Goal: Task Accomplishment & Management: Use online tool/utility

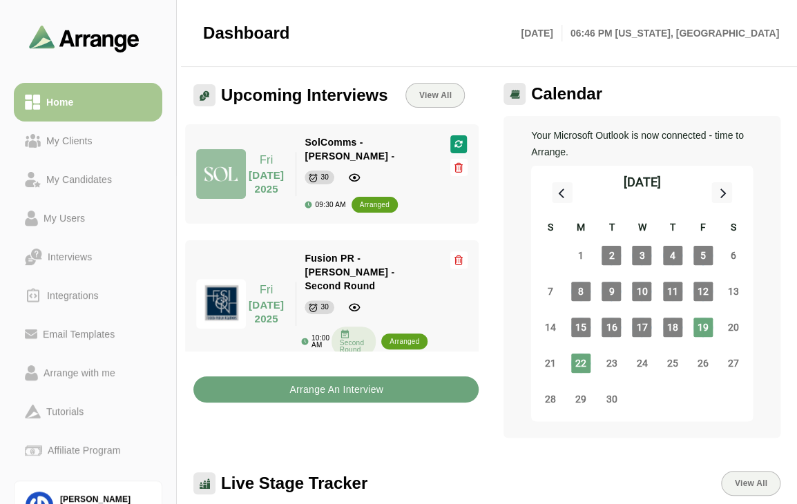
click at [360, 393] on b "Arrange An Interview" at bounding box center [336, 389] width 95 height 26
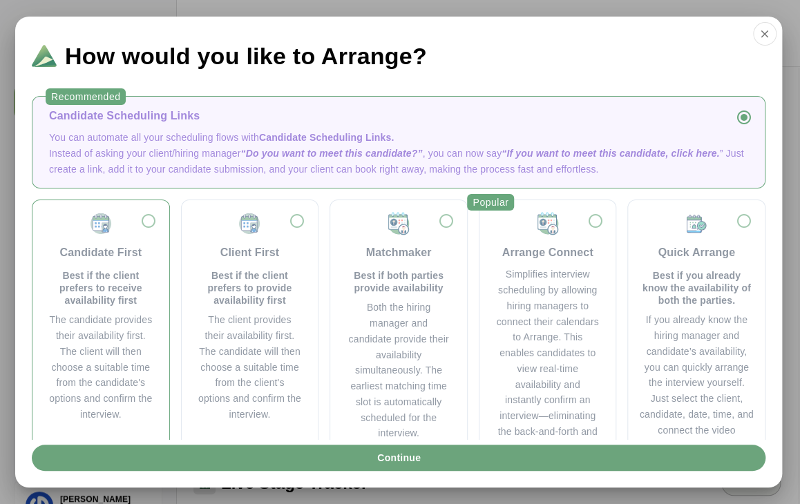
click at [152, 222] on div "Candidate First Best if the client prefers to receive availability first The ca…" at bounding box center [101, 316] width 115 height 211
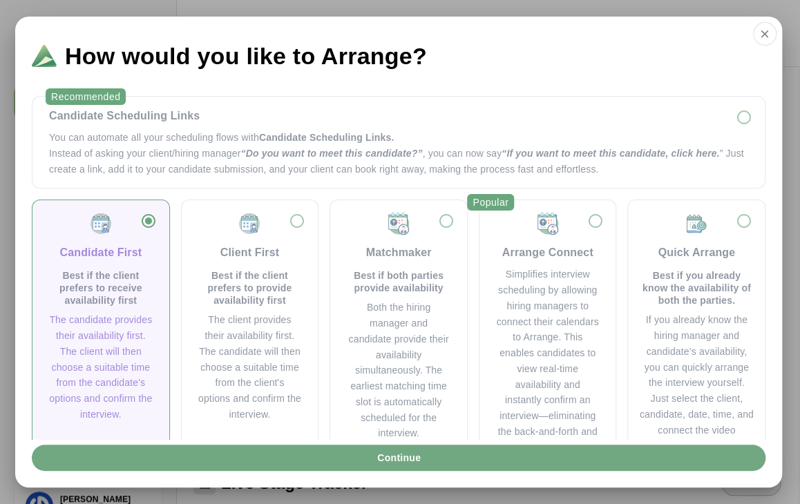
click at [448, 461] on button "Continue" at bounding box center [398, 458] width 733 height 26
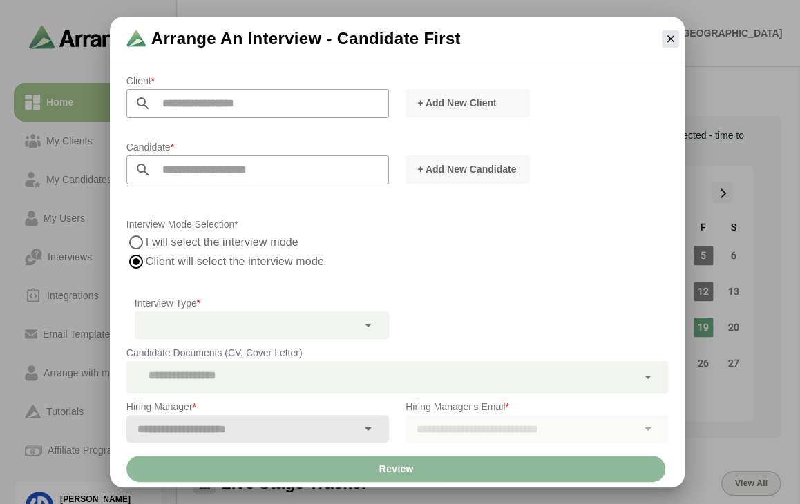
click at [202, 93] on input "text" at bounding box center [270, 103] width 238 height 29
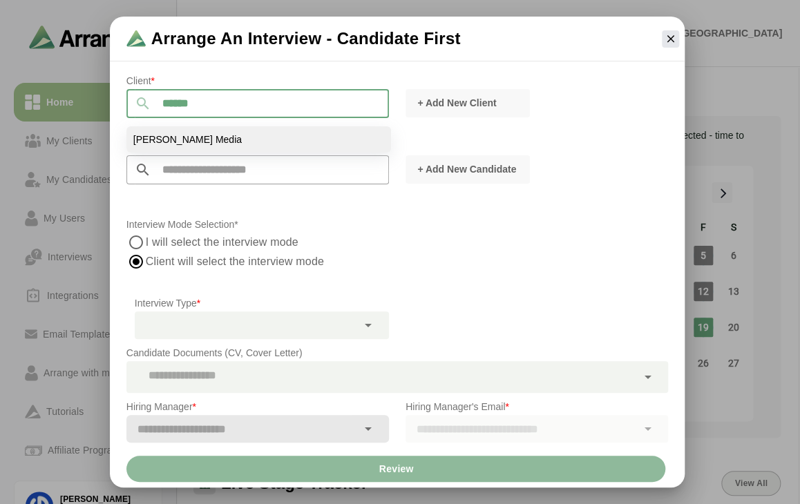
click at [213, 131] on li "[PERSON_NAME] Media" at bounding box center [258, 139] width 264 height 26
type input "**********"
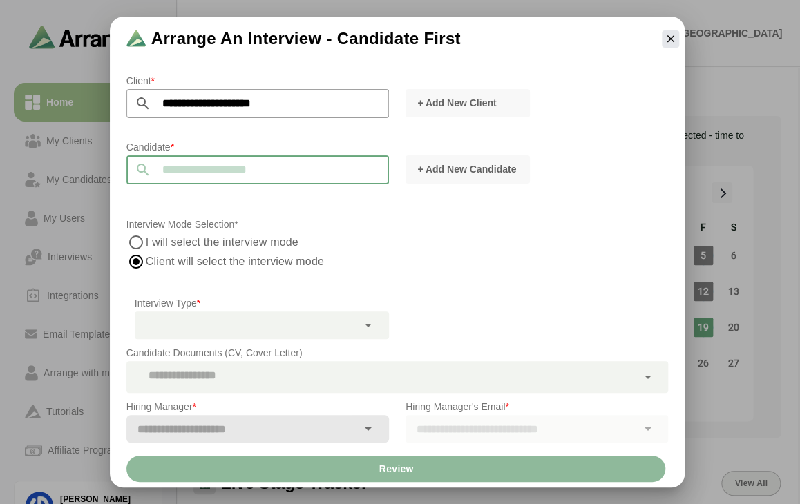
click at [282, 164] on input "text" at bounding box center [270, 169] width 238 height 29
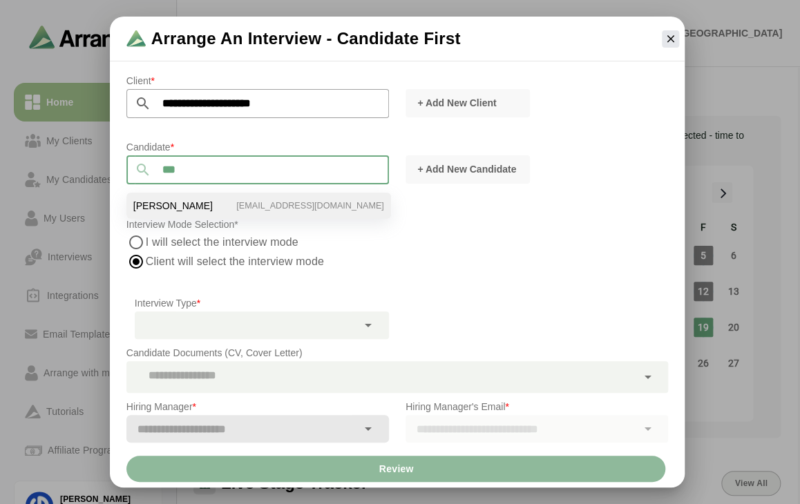
click at [273, 207] on li "[PERSON_NAME] [EMAIL_ADDRESS][DOMAIN_NAME]" at bounding box center [258, 206] width 264 height 26
type input "*********"
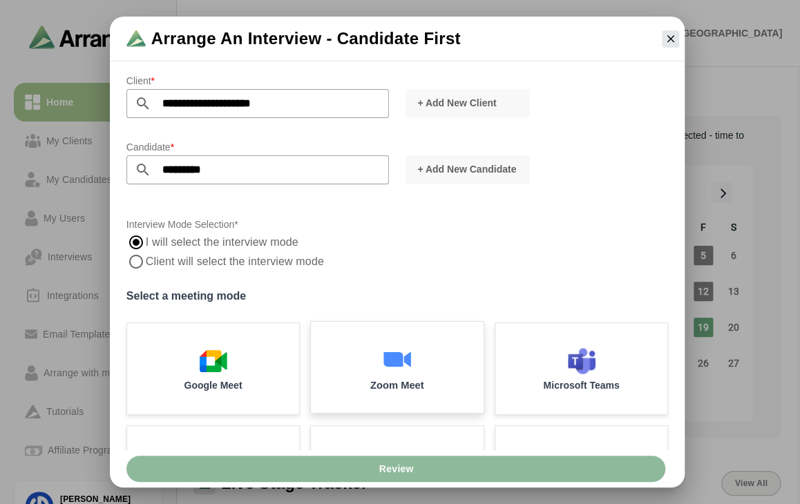
click at [383, 357] on img at bounding box center [397, 359] width 29 height 29
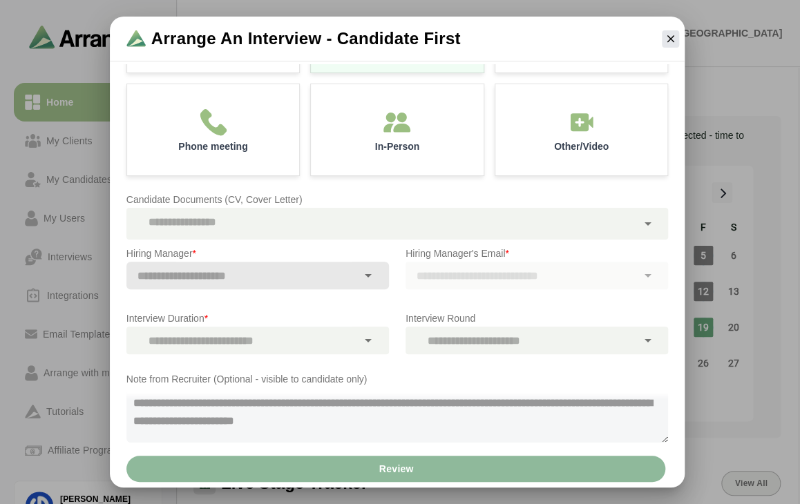
scroll to position [357, 0]
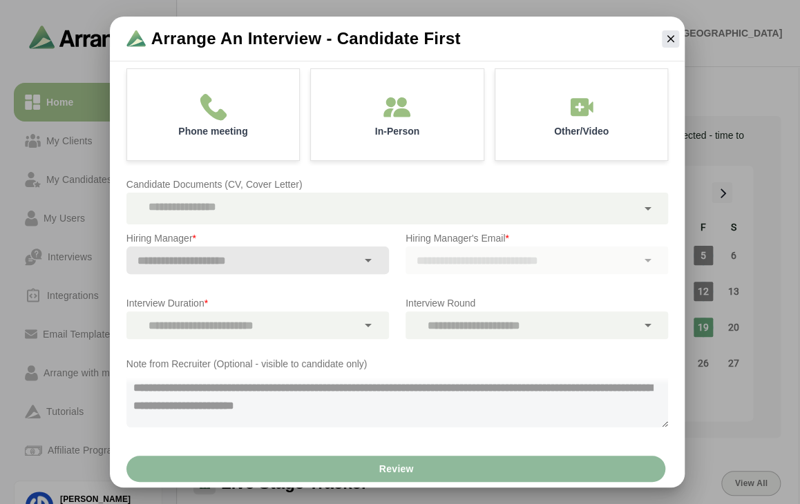
click at [370, 209] on div at bounding box center [381, 209] width 510 height 32
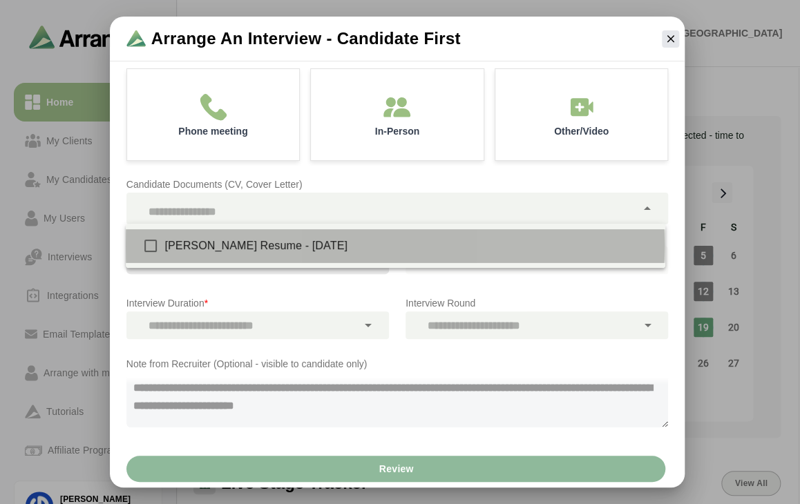
click at [307, 247] on div "[PERSON_NAME] Resume - [DATE]" at bounding box center [408, 246] width 489 height 17
type input "**********"
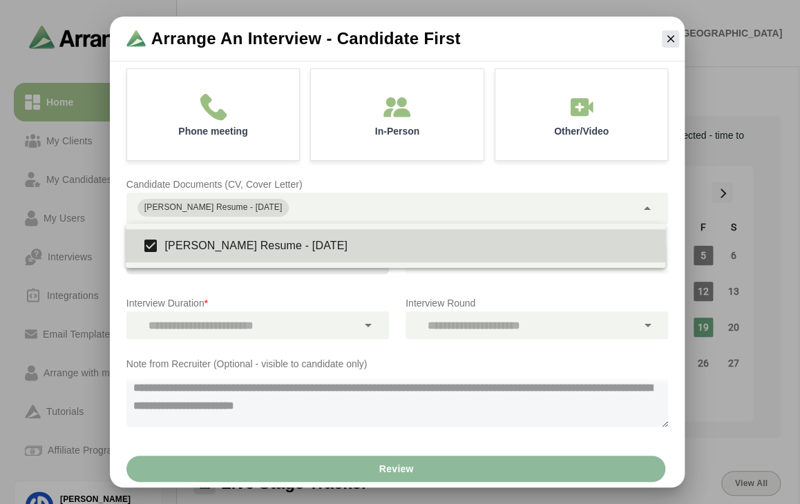
click at [293, 295] on p "Interview Duration *" at bounding box center [257, 303] width 262 height 17
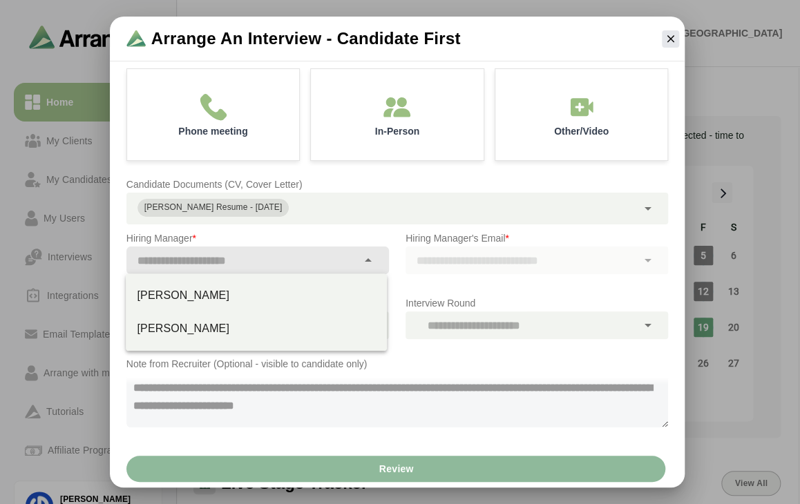
click at [342, 251] on input "text" at bounding box center [241, 260] width 231 height 19
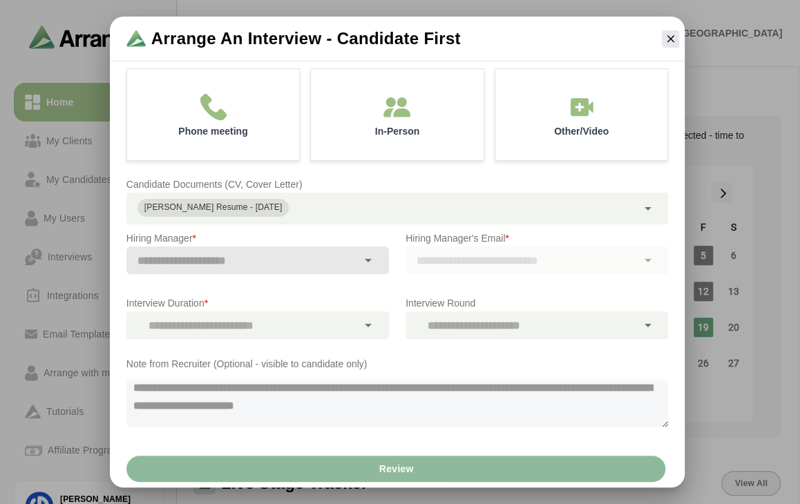
click at [287, 238] on p "Hiring Manager *" at bounding box center [257, 238] width 262 height 17
click at [397, 255] on div "Hiring Manager's Email *" at bounding box center [536, 260] width 279 height 76
click at [367, 252] on icon at bounding box center [368, 260] width 17 height 17
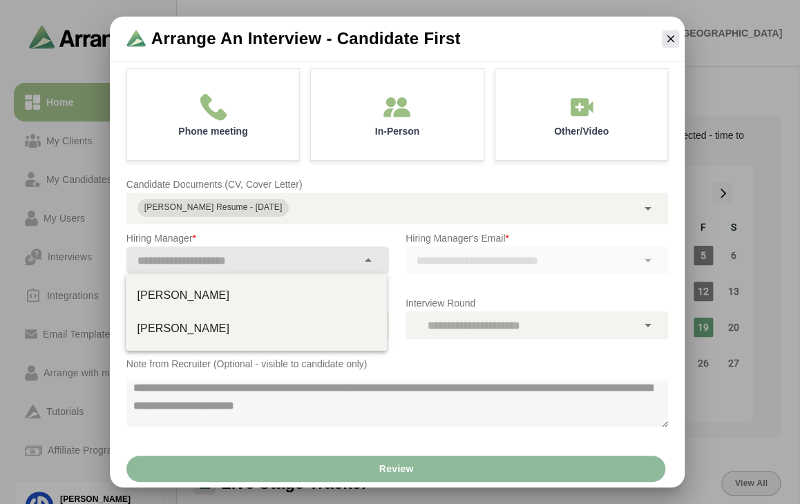
click at [401, 256] on div "Hiring Manager's Email *" at bounding box center [536, 260] width 279 height 76
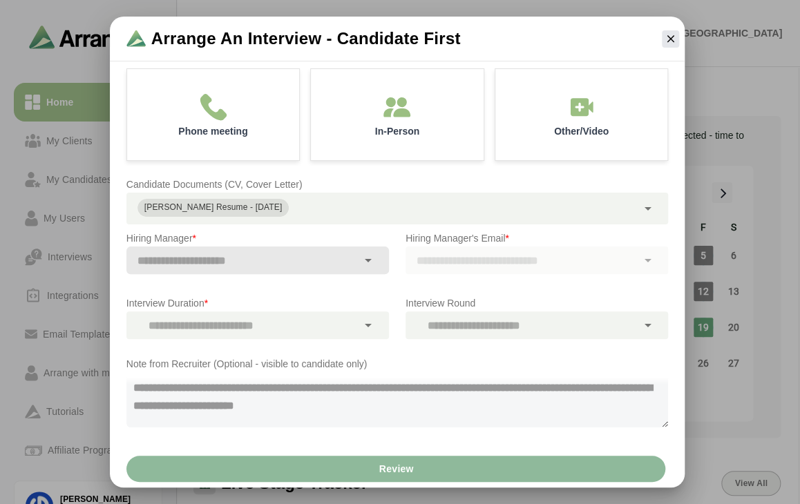
scroll to position [0, 0]
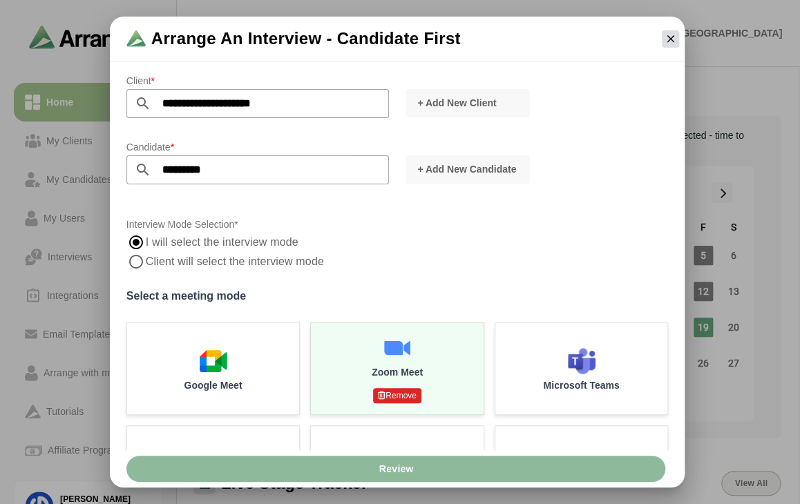
click at [674, 37] on icon "button" at bounding box center [670, 38] width 12 height 12
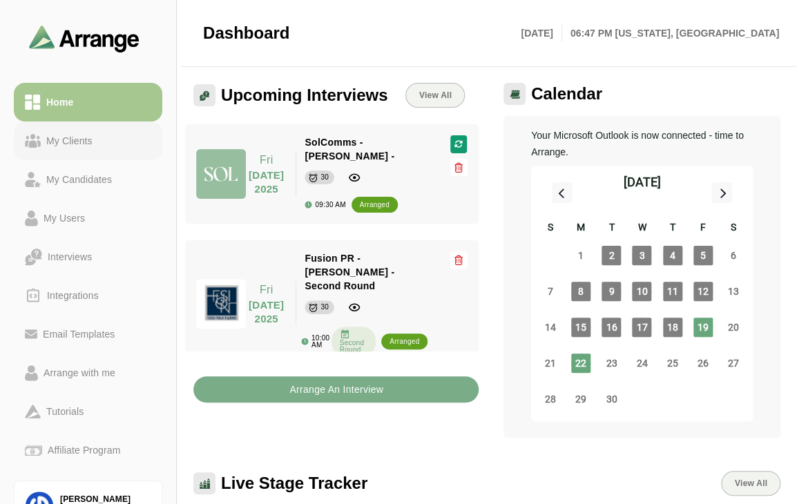
click at [79, 147] on div "My Clients" at bounding box center [69, 141] width 57 height 17
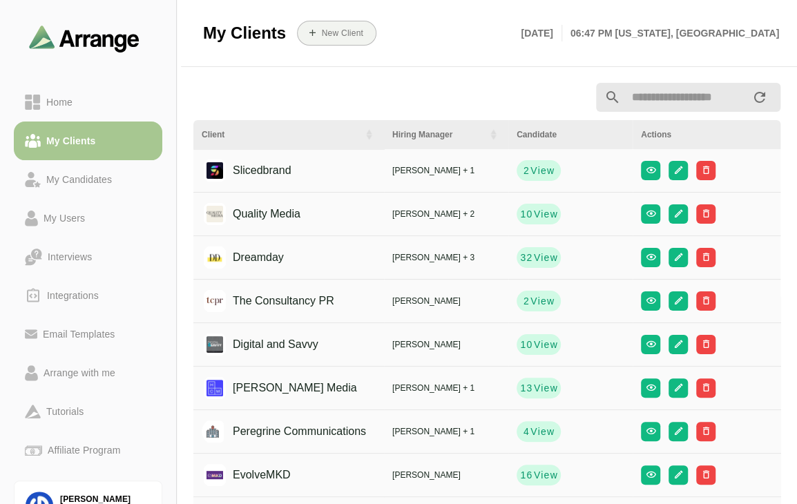
click at [679, 101] on input "text" at bounding box center [686, 97] width 131 height 29
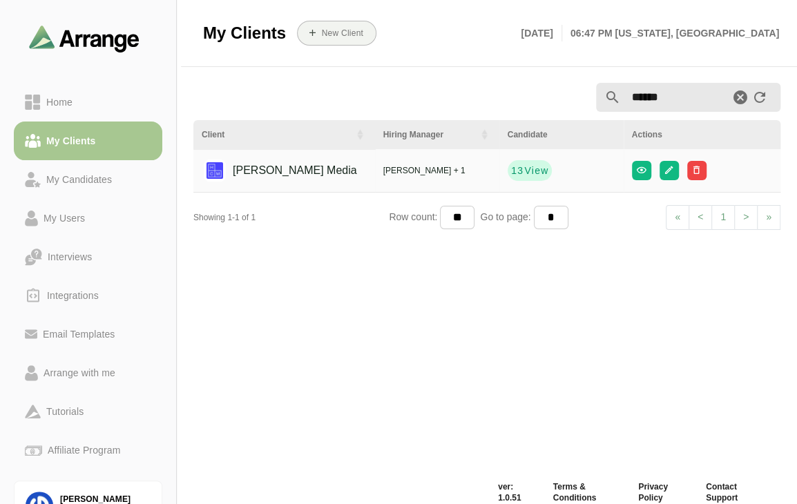
type input "******"
click at [285, 176] on div "[PERSON_NAME] Media" at bounding box center [284, 170] width 146 height 26
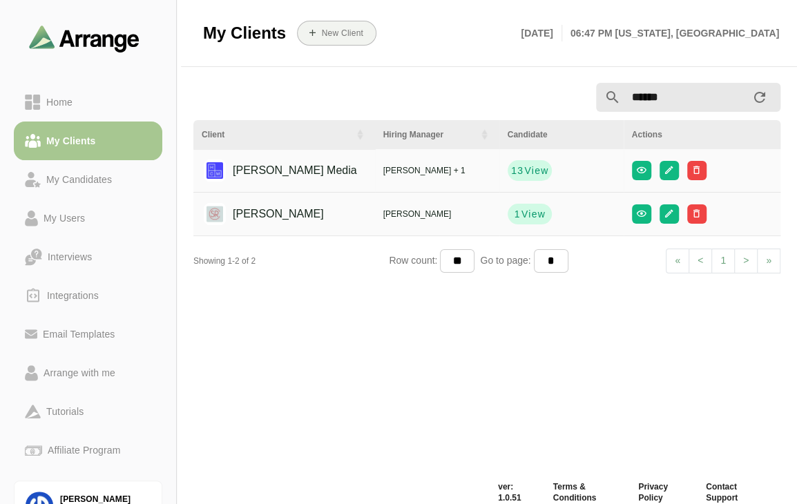
click at [285, 176] on div "[PERSON_NAME] Media" at bounding box center [284, 170] width 146 height 26
click at [672, 173] on button "button" at bounding box center [668, 170] width 19 height 19
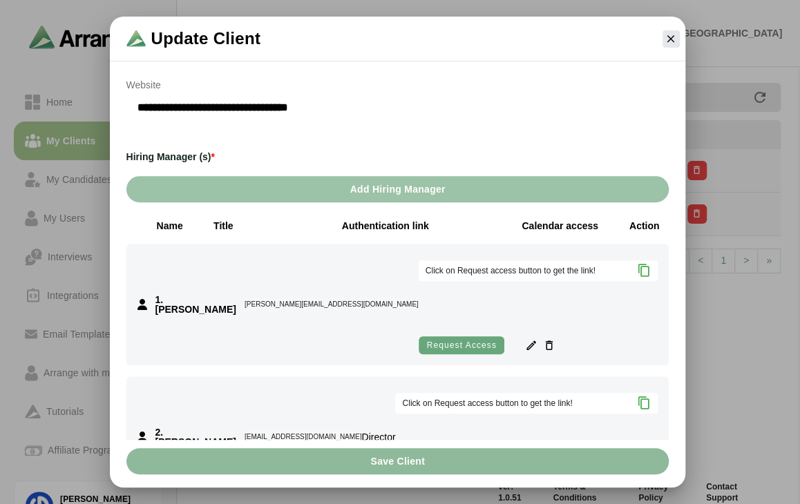
scroll to position [213, 0]
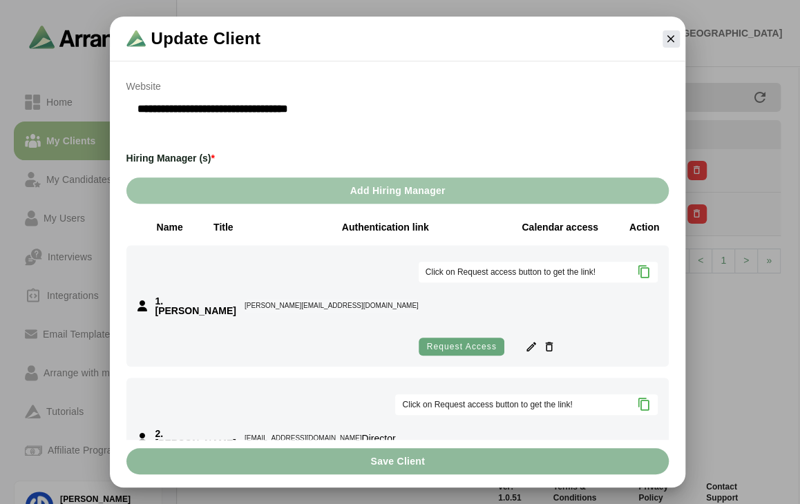
click at [414, 194] on span "Add Hiring Manager" at bounding box center [397, 190] width 96 height 26
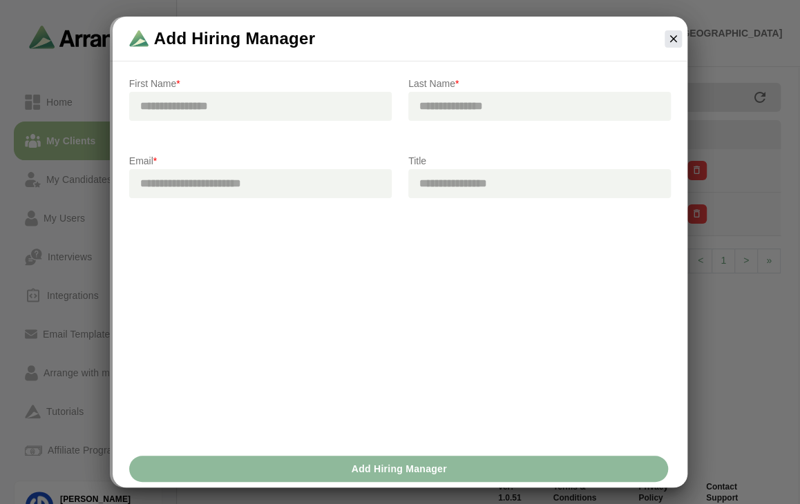
click at [250, 117] on input "text" at bounding box center [260, 106] width 262 height 29
type input "******"
click at [481, 101] on input "text" at bounding box center [539, 106] width 262 height 29
type input "******"
click at [287, 186] on input "email" at bounding box center [260, 183] width 262 height 29
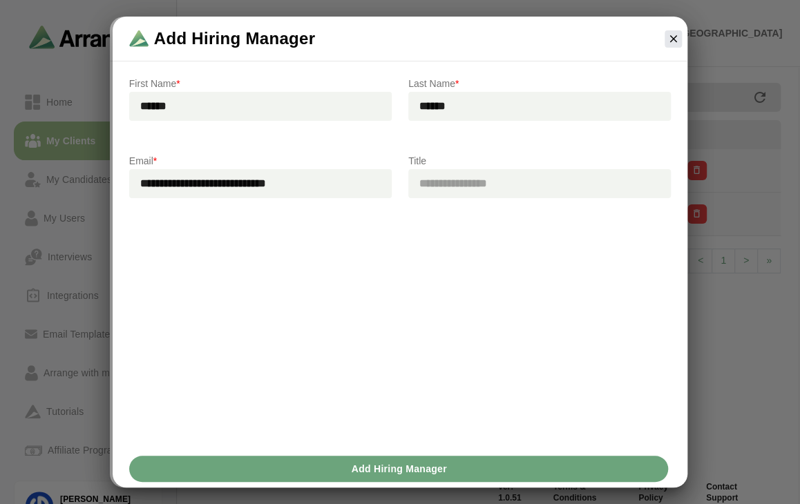
type input "**********"
click at [436, 471] on span "Add Hiring Manager" at bounding box center [398, 469] width 96 height 26
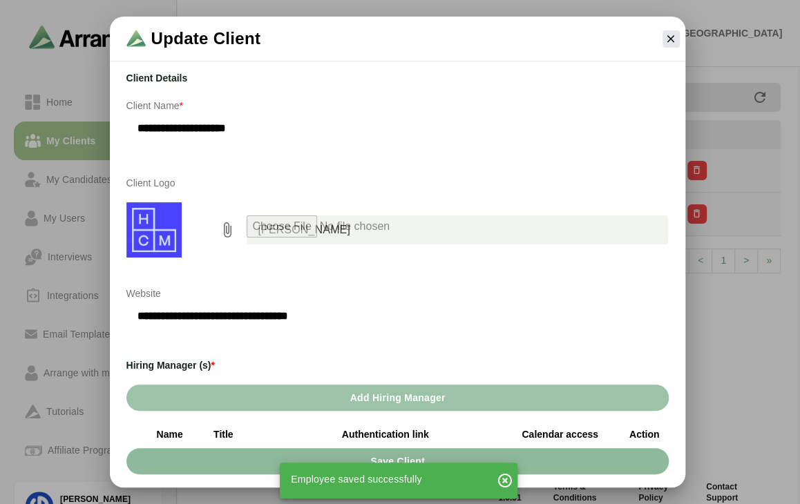
scroll to position [0, 0]
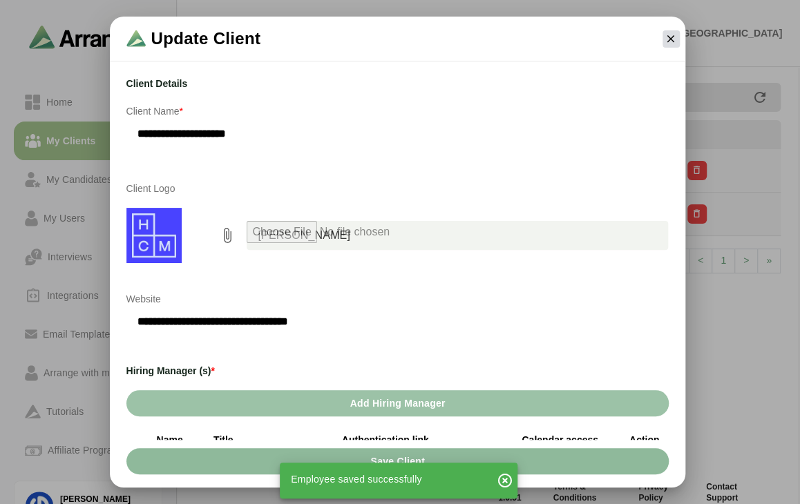
click at [668, 41] on icon "button" at bounding box center [670, 38] width 12 height 12
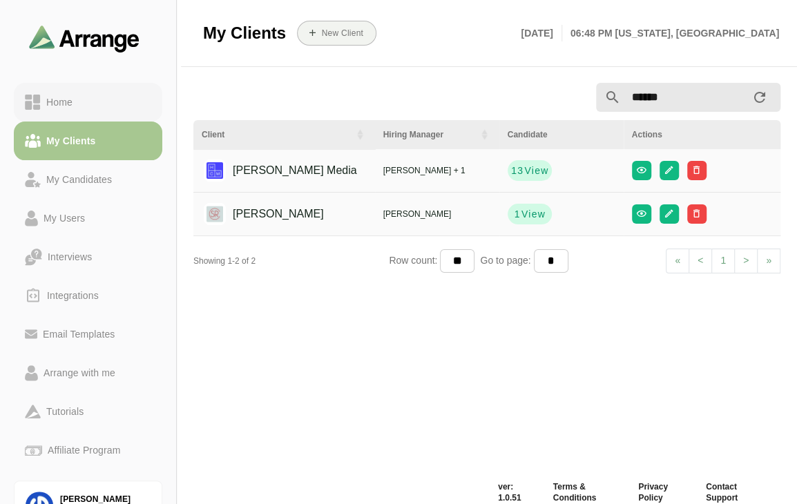
click at [64, 106] on div "Home" at bounding box center [59, 102] width 37 height 17
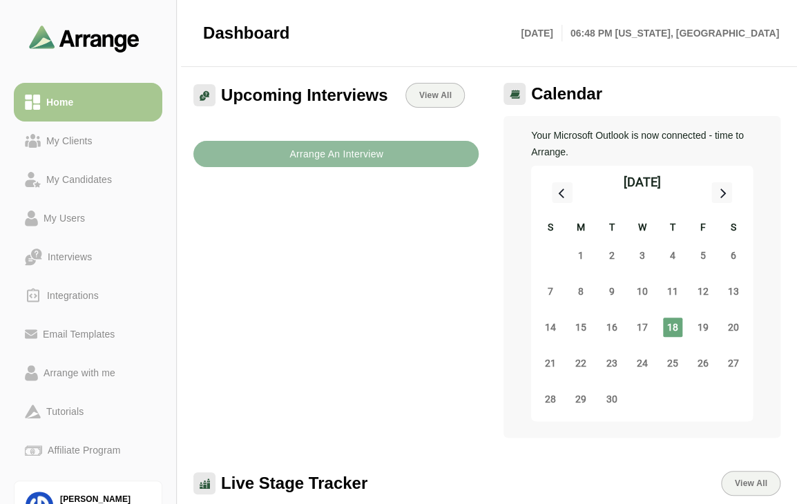
click at [377, 163] on b "Arrange An Interview" at bounding box center [336, 154] width 95 height 26
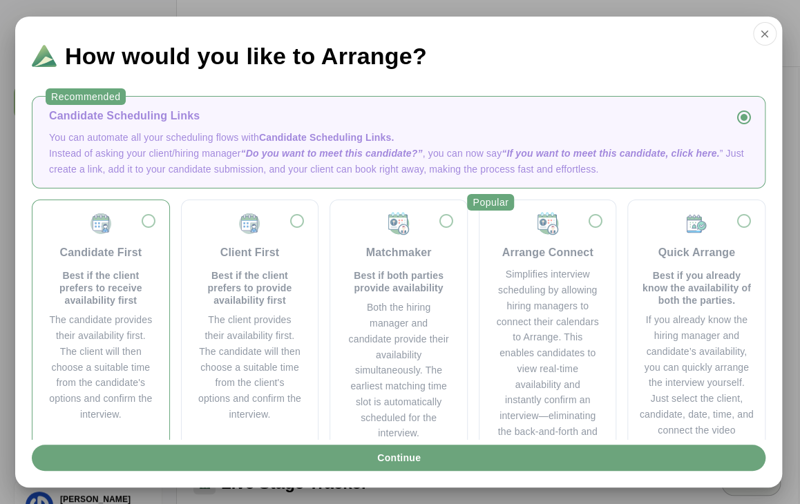
click at [126, 241] on div "Candidate First Best if the client prefers to receive availability first" at bounding box center [101, 258] width 104 height 95
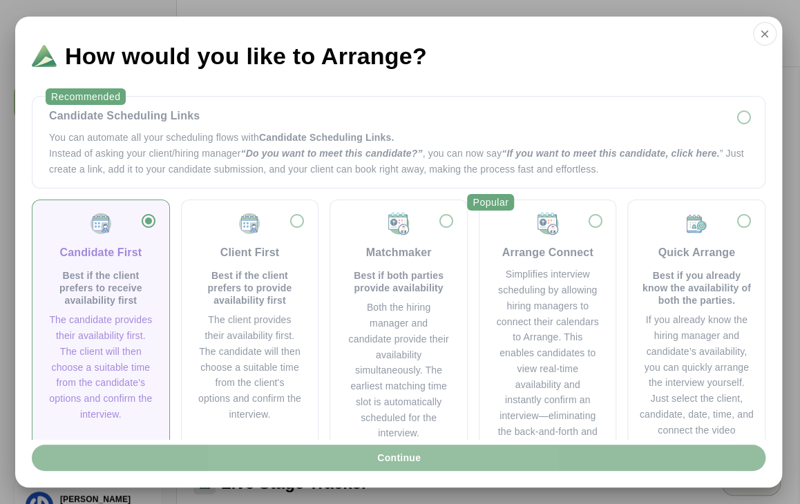
click at [508, 455] on button "Continue" at bounding box center [398, 458] width 733 height 26
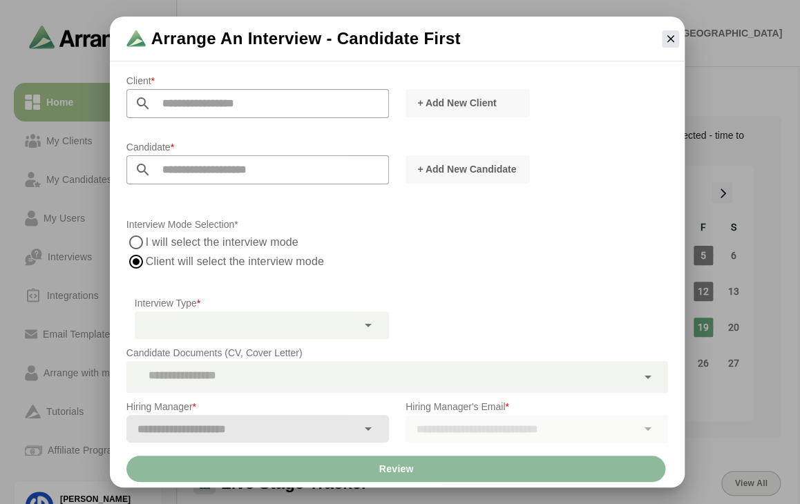
click at [213, 105] on input "text" at bounding box center [270, 103] width 238 height 29
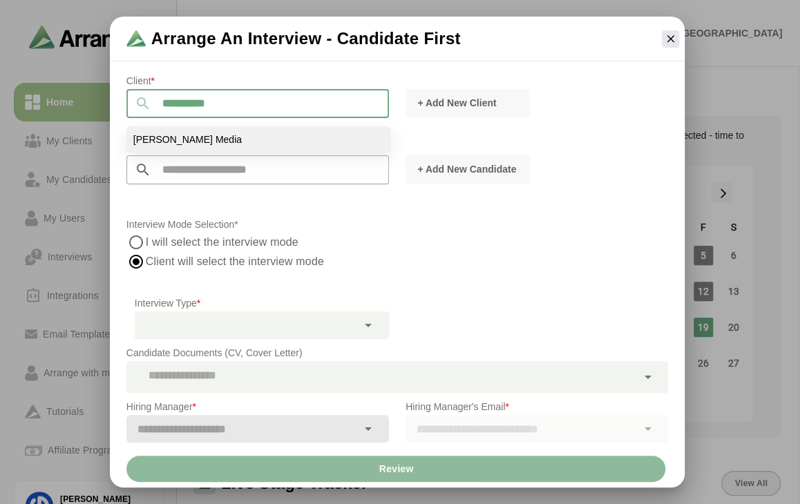
click at [259, 133] on li "[PERSON_NAME] Media" at bounding box center [258, 139] width 264 height 26
type input "**********"
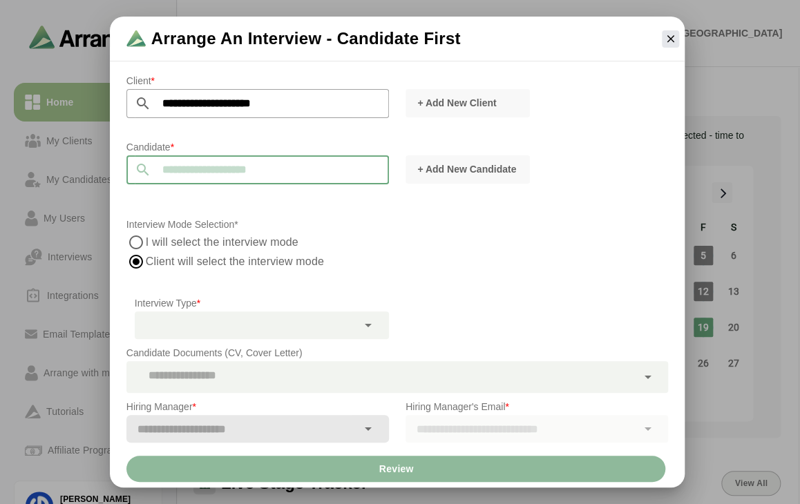
click at [255, 161] on input "text" at bounding box center [270, 169] width 238 height 29
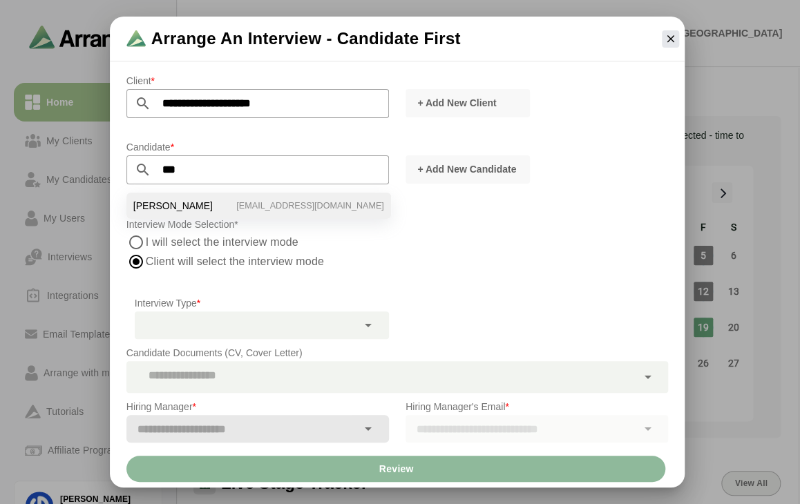
click at [241, 202] on li "[PERSON_NAME] [EMAIL_ADDRESS][DOMAIN_NAME]" at bounding box center [258, 206] width 264 height 26
type input "*********"
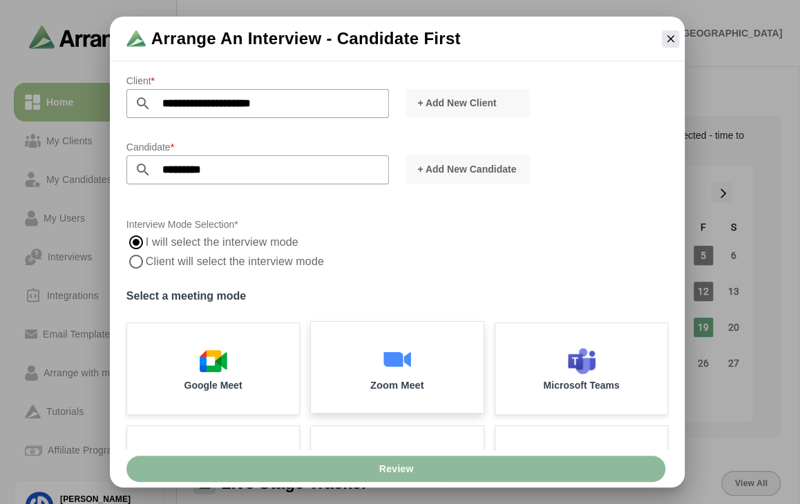
click at [447, 353] on div "Zoom Meet" at bounding box center [397, 368] width 181 height 96
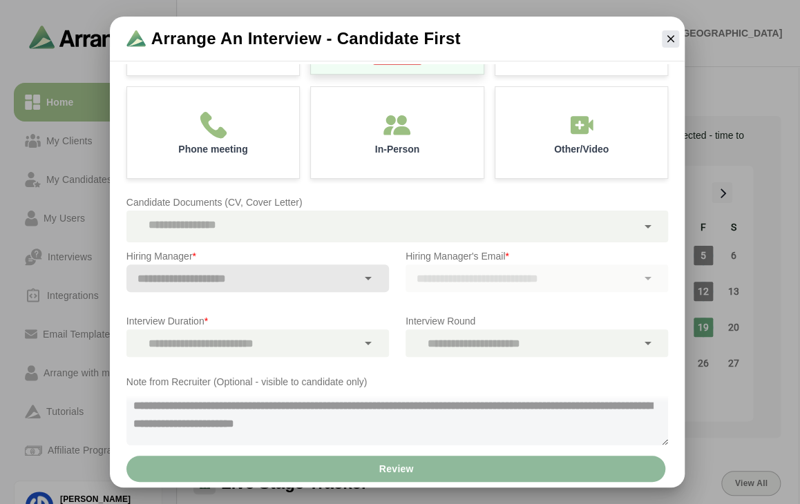
scroll to position [357, 0]
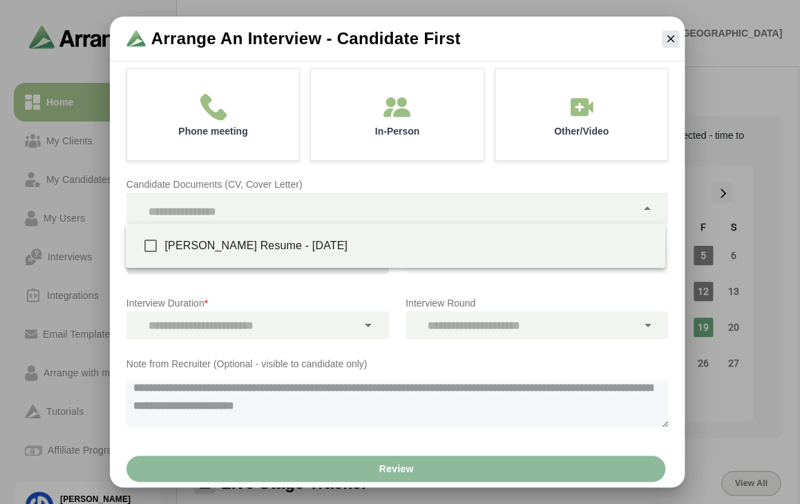
click at [349, 215] on div at bounding box center [381, 209] width 510 height 32
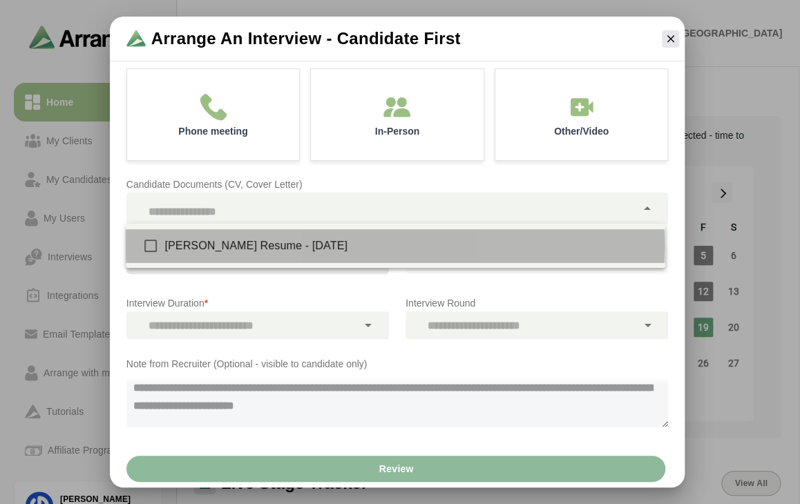
click at [300, 251] on div "[PERSON_NAME] Resume - [DATE]" at bounding box center [408, 246] width 489 height 17
type input "**********"
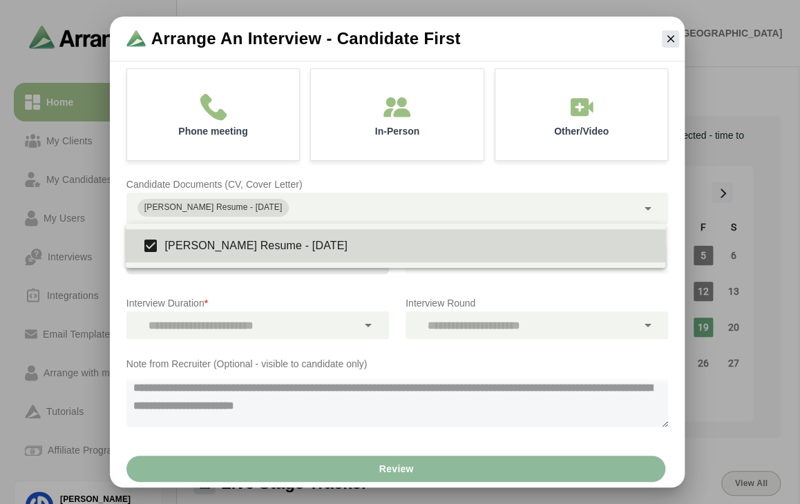
click at [363, 284] on div at bounding box center [257, 285] width 240 height 10
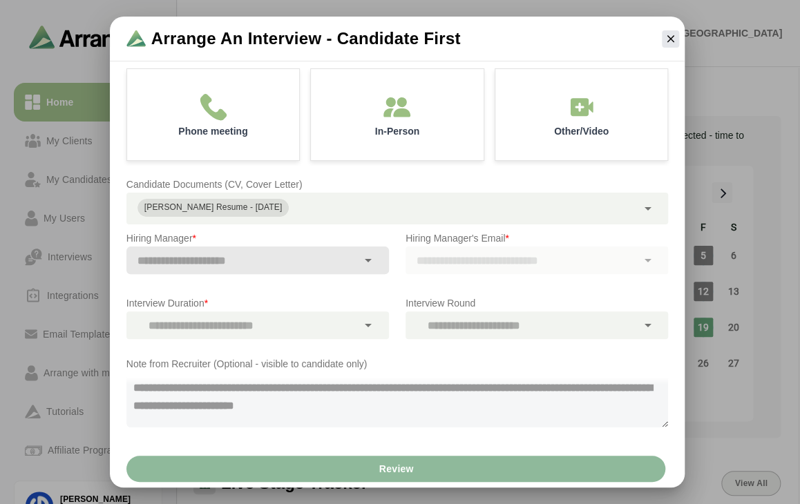
click at [371, 264] on icon at bounding box center [368, 260] width 17 height 17
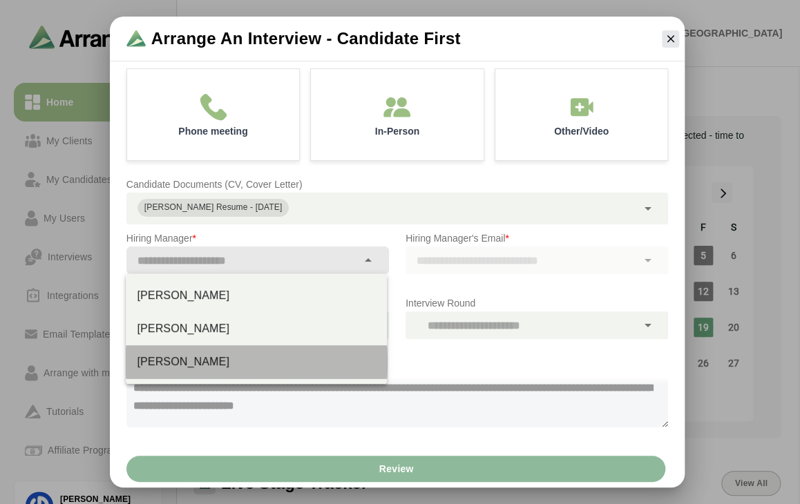
click at [202, 367] on div "[PERSON_NAME]" at bounding box center [256, 362] width 239 height 17
type input "**********"
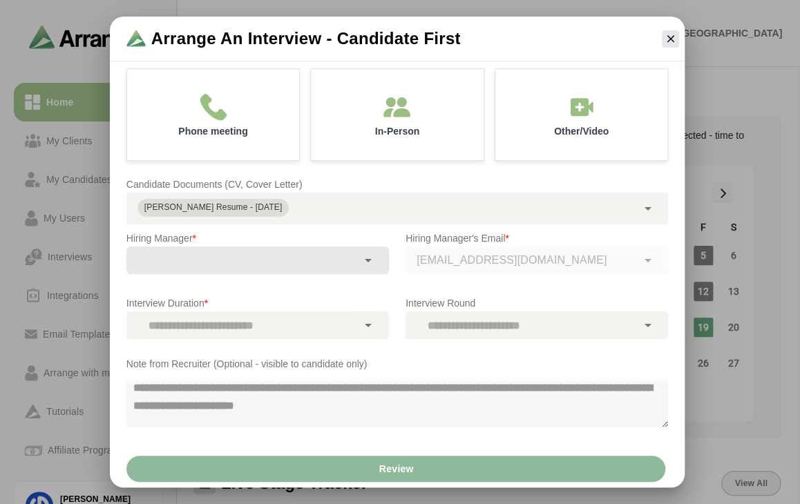
click at [336, 321] on div at bounding box center [241, 325] width 231 height 28
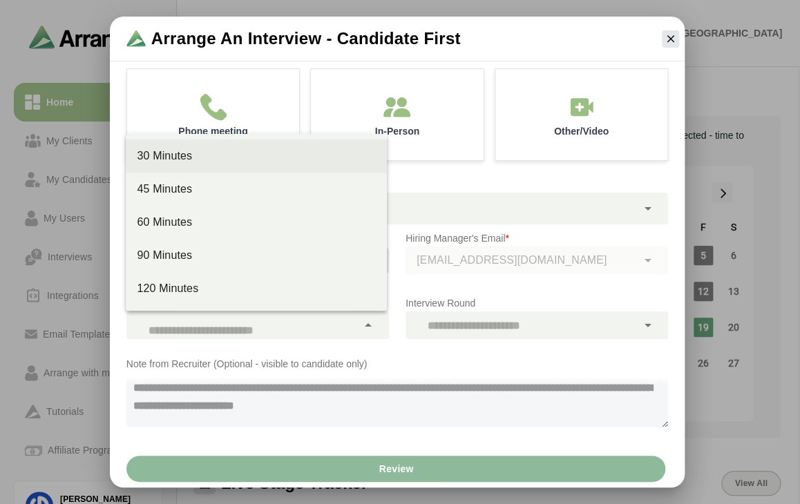
click at [224, 161] on div "30 Minutes" at bounding box center [256, 156] width 239 height 17
type input "**"
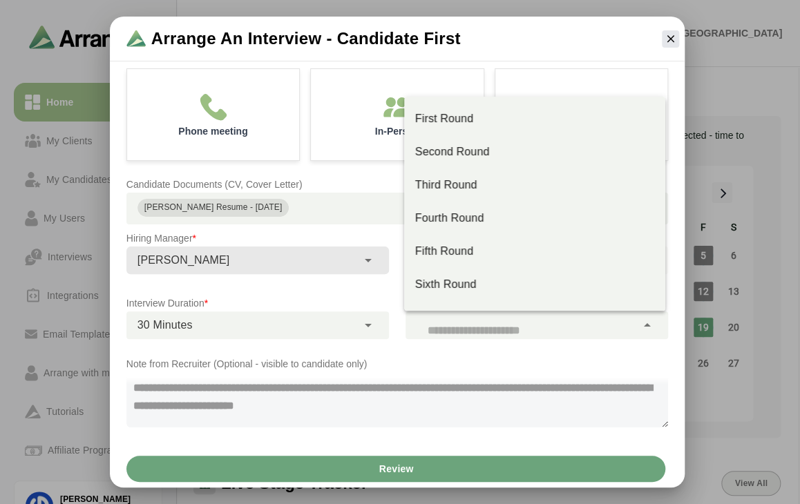
click at [508, 327] on div at bounding box center [520, 325] width 231 height 28
click at [394, 317] on div "Interview Duration * 30 Minutes **" at bounding box center [257, 317] width 279 height 61
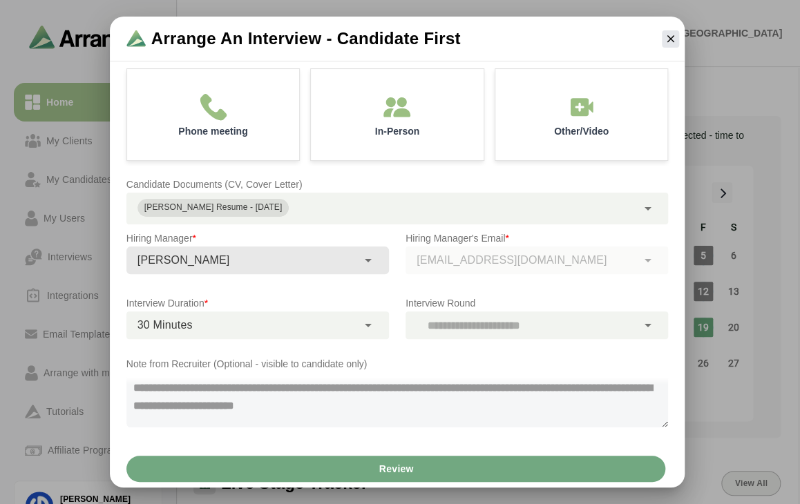
click at [417, 469] on button "Review" at bounding box center [395, 469] width 539 height 26
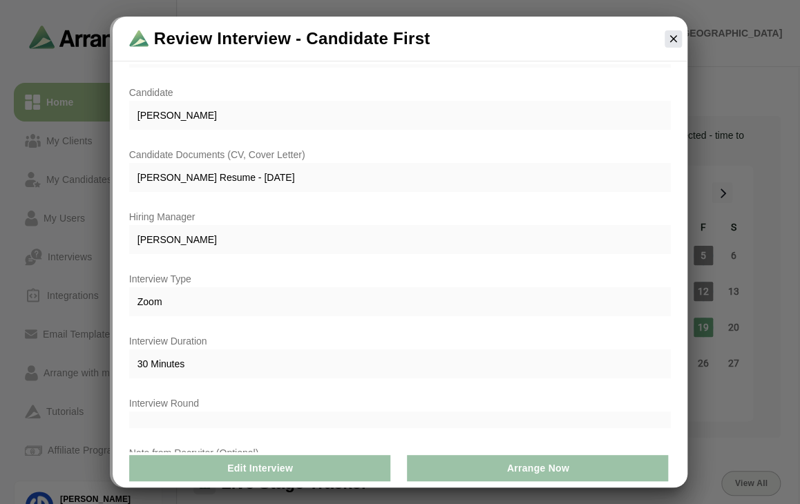
scroll to position [0, 0]
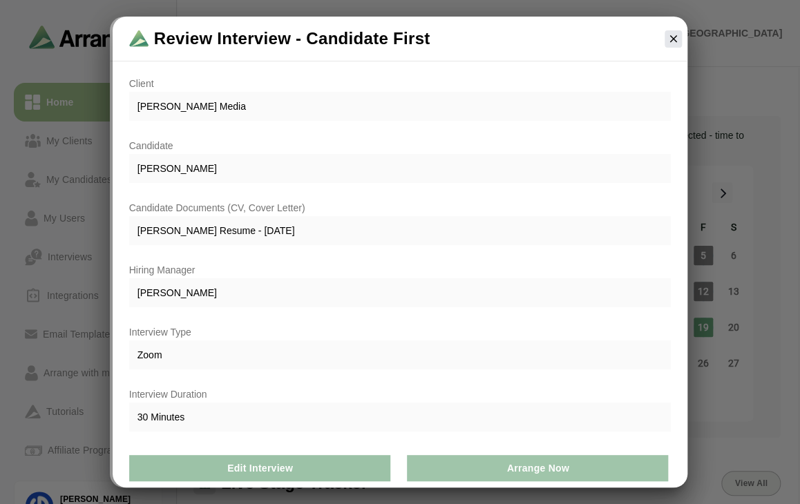
click at [528, 471] on span "Arrange Now" at bounding box center [536, 468] width 63 height 26
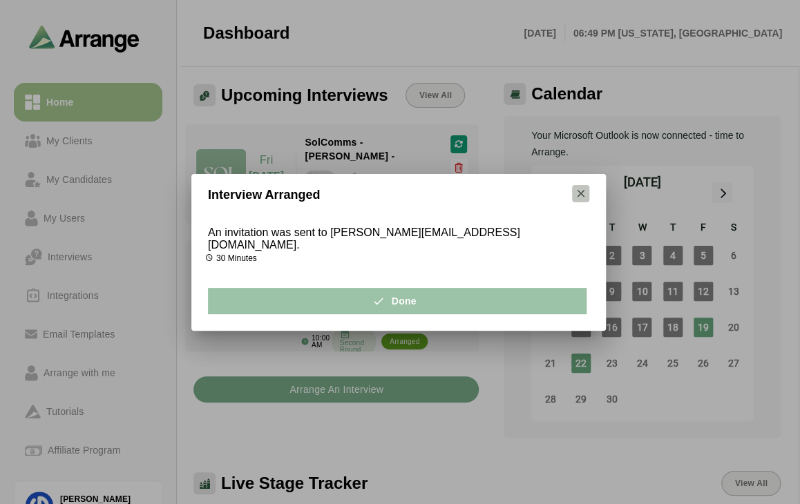
click at [579, 198] on icon "button" at bounding box center [581, 193] width 12 height 12
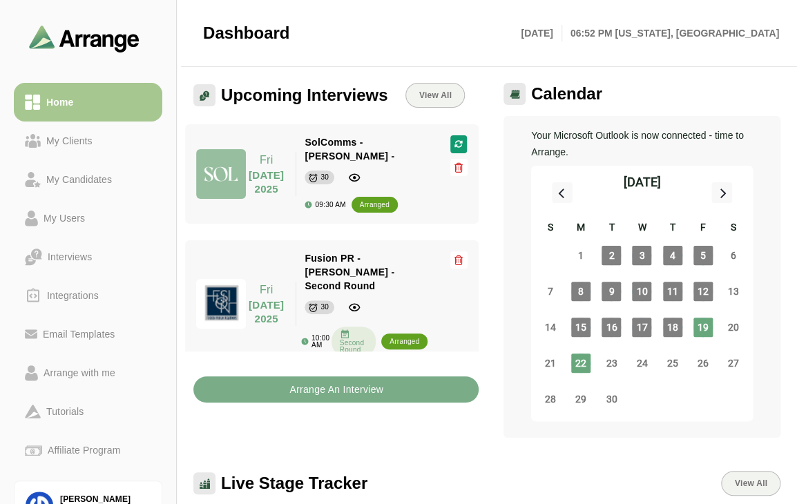
click at [514, 434] on div "Your Microsoft Outlook is now connected - time to Arrange. September 2025 S M T…" at bounding box center [641, 277] width 277 height 322
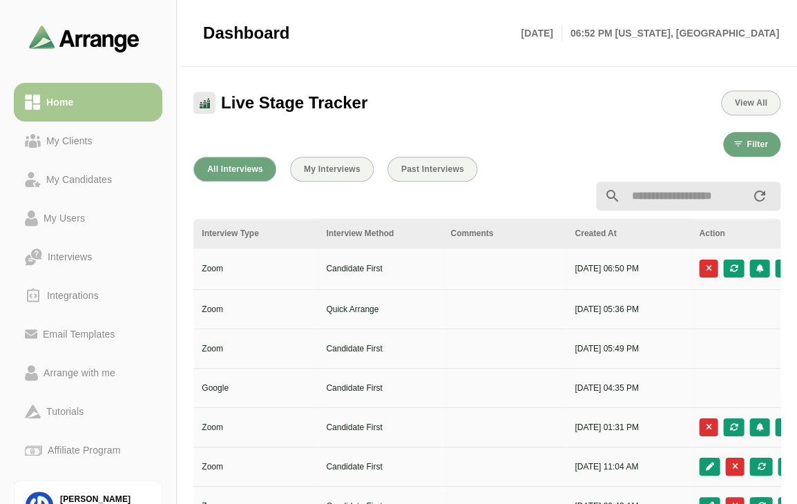
scroll to position [0, 762]
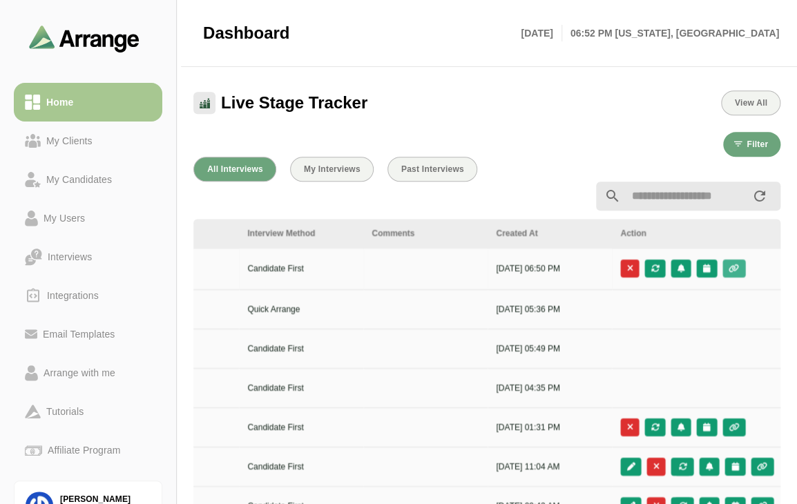
click at [729, 273] on button "button" at bounding box center [733, 269] width 23 height 18
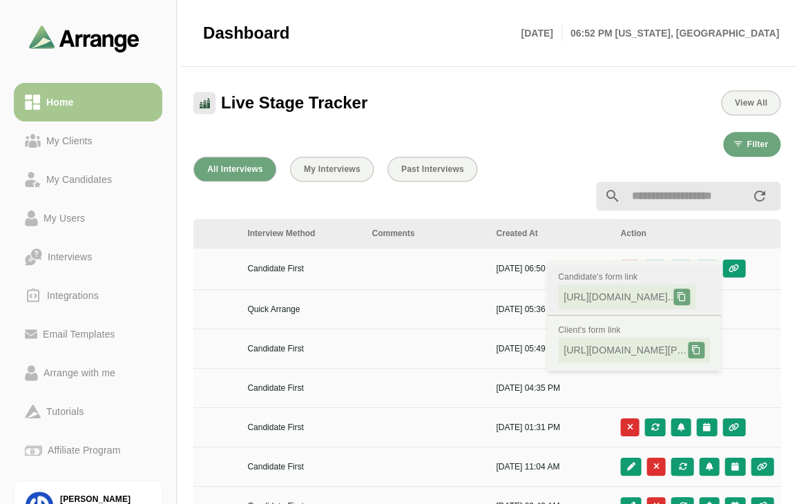
click at [627, 295] on span "https://app.arrangeai.io/candidate-forms..." at bounding box center [618, 297] width 110 height 14
